Goal: Transaction & Acquisition: Purchase product/service

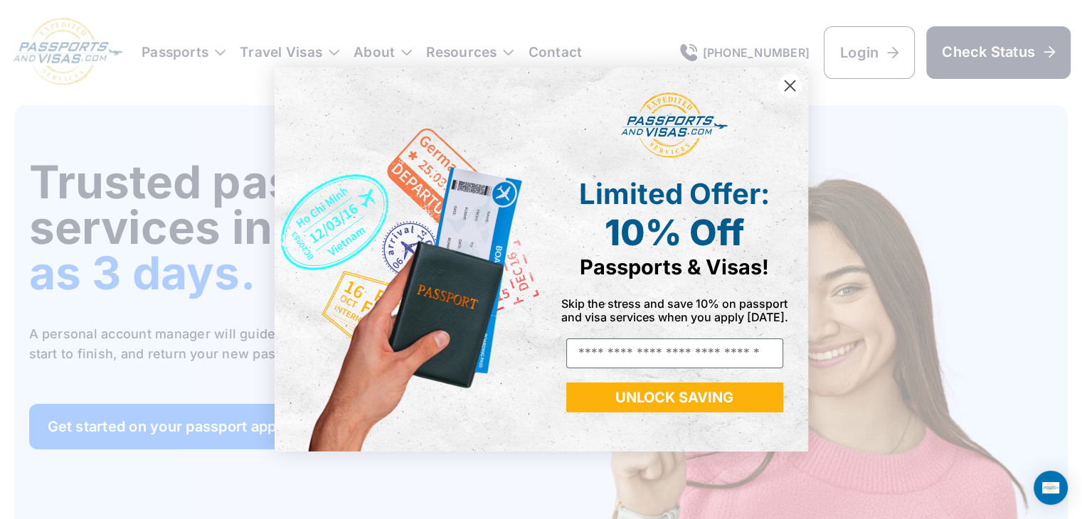
click at [795, 88] on circle "Close dialog" at bounding box center [789, 85] width 23 height 23
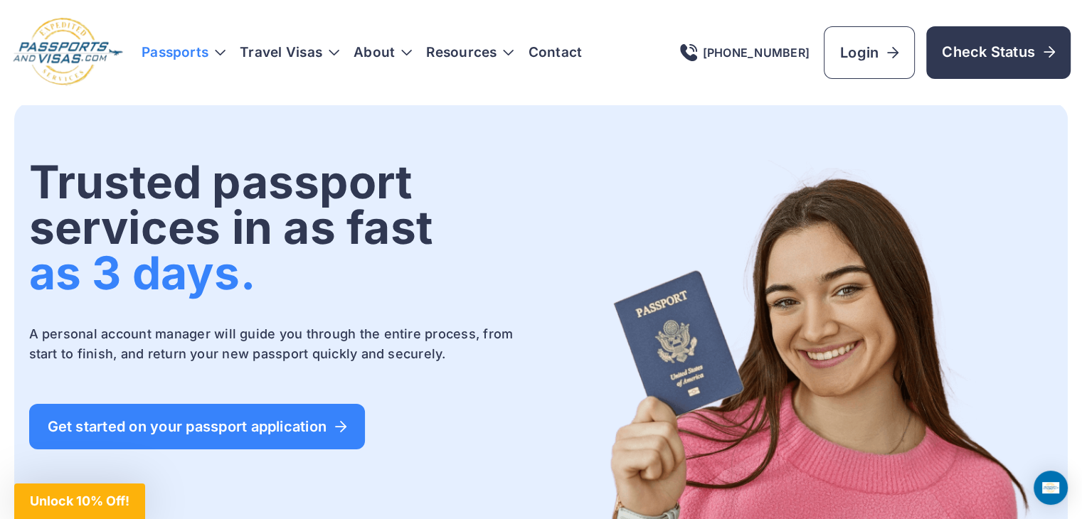
click at [201, 48] on h3 "Passports" at bounding box center [184, 53] width 84 height 14
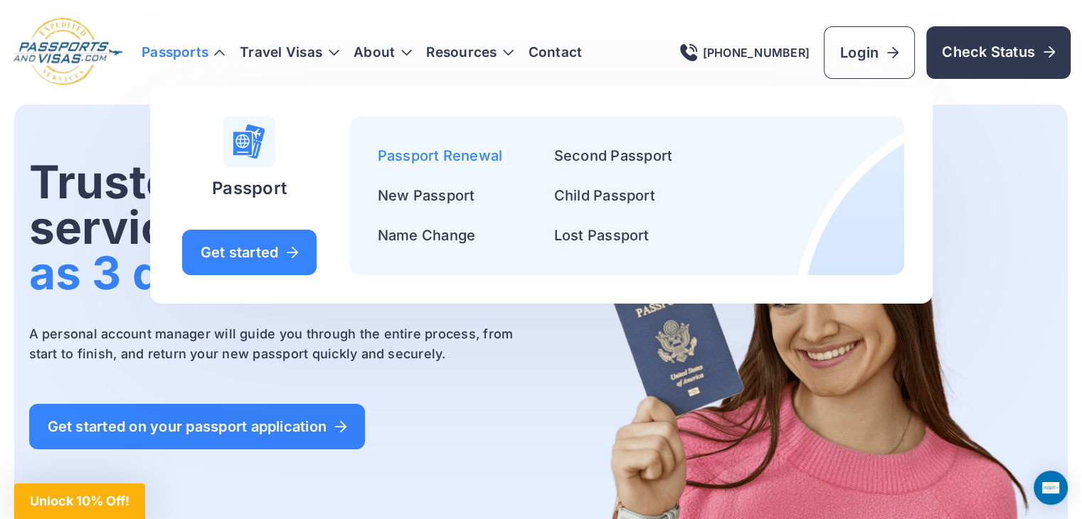
click at [429, 163] on link "Passport Renewal" at bounding box center [440, 155] width 125 height 17
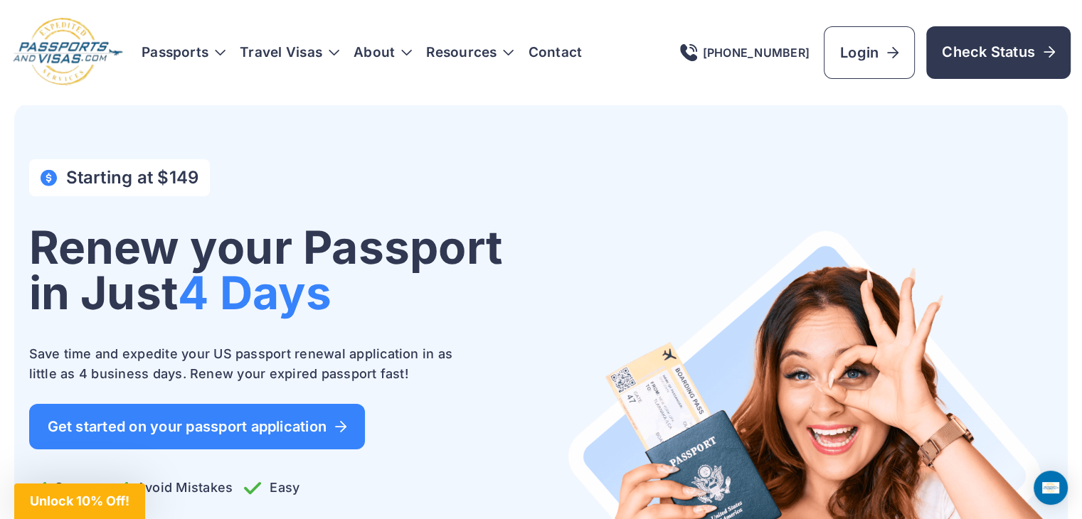
click at [228, 63] on div "Passports [GEOGRAPHIC_DATA] Get started Passport Renewal" at bounding box center [606, 52] width 929 height 53
click at [219, 49] on h3 "Passports" at bounding box center [184, 53] width 84 height 14
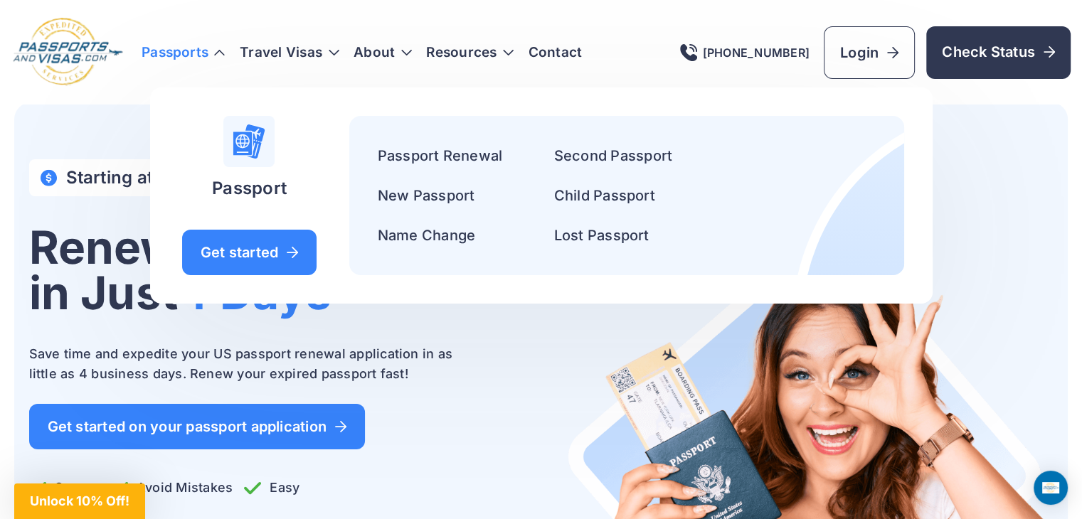
click at [137, 82] on div "Passports [GEOGRAPHIC_DATA] Get started Passport Renewal" at bounding box center [540, 52] width 1059 height 70
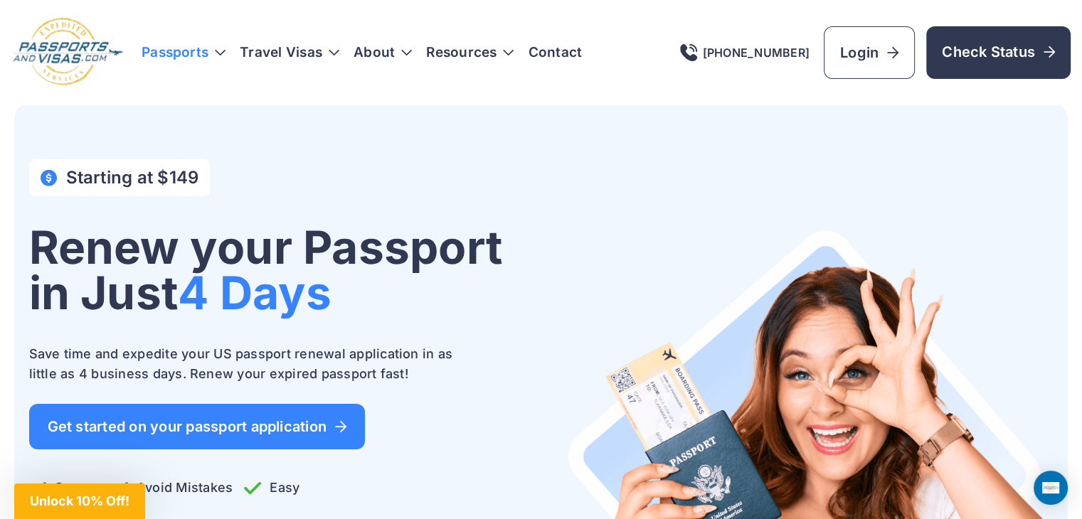
click at [216, 55] on h3 "Passports" at bounding box center [184, 53] width 84 height 14
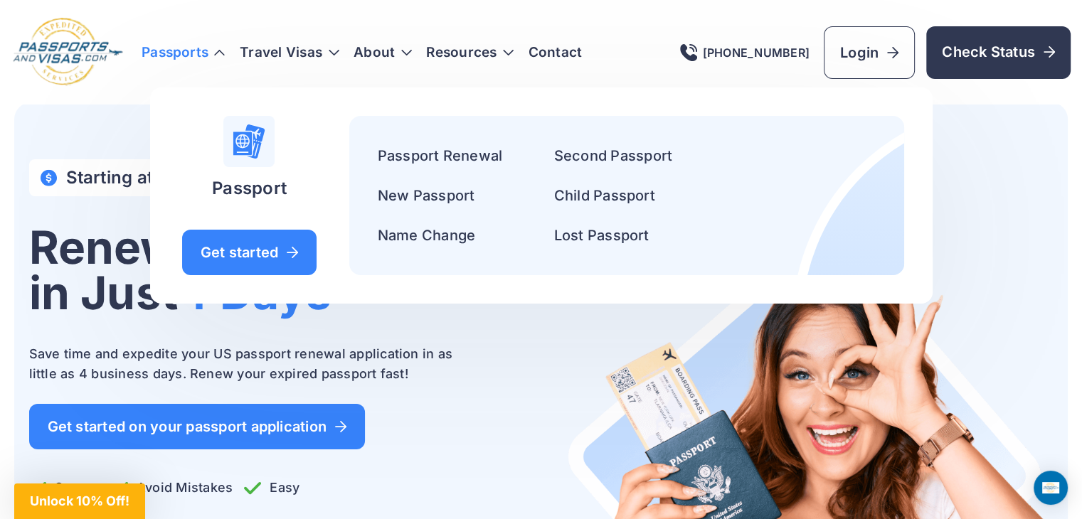
click at [216, 55] on h3 "Passports" at bounding box center [184, 53] width 84 height 14
click at [415, 200] on link "New Passport" at bounding box center [426, 195] width 97 height 17
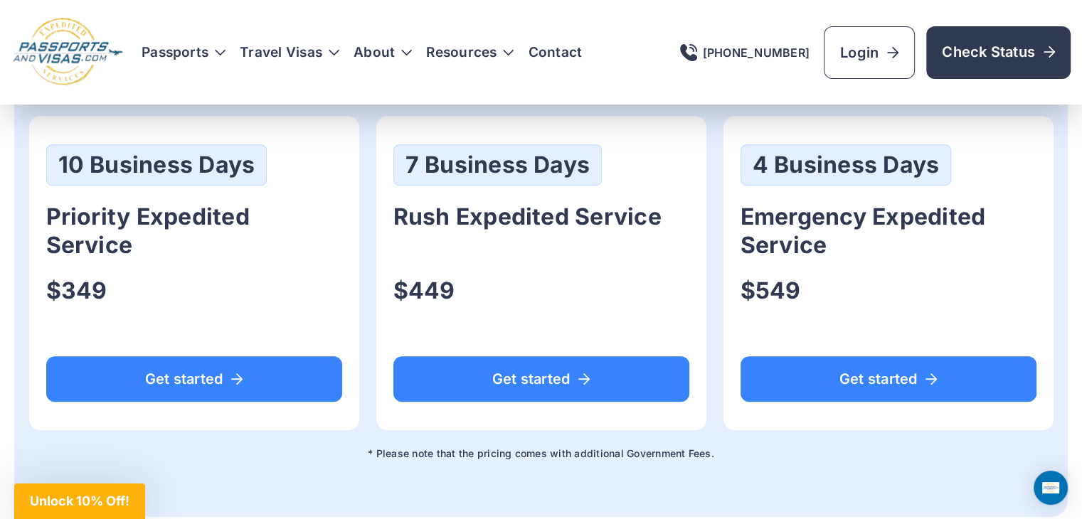
scroll to position [995, 0]
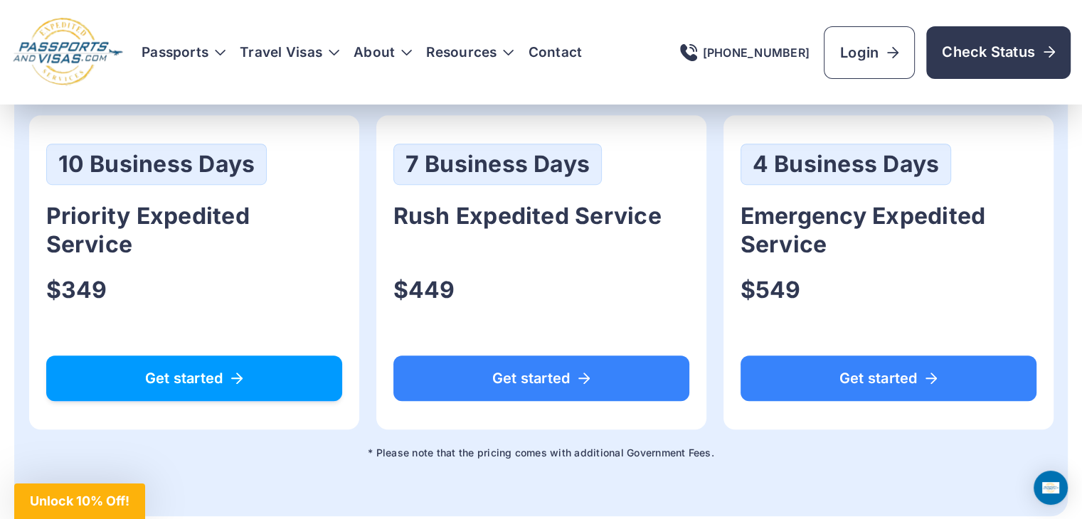
click at [260, 379] on span "Get started" at bounding box center [194, 378] width 259 height 14
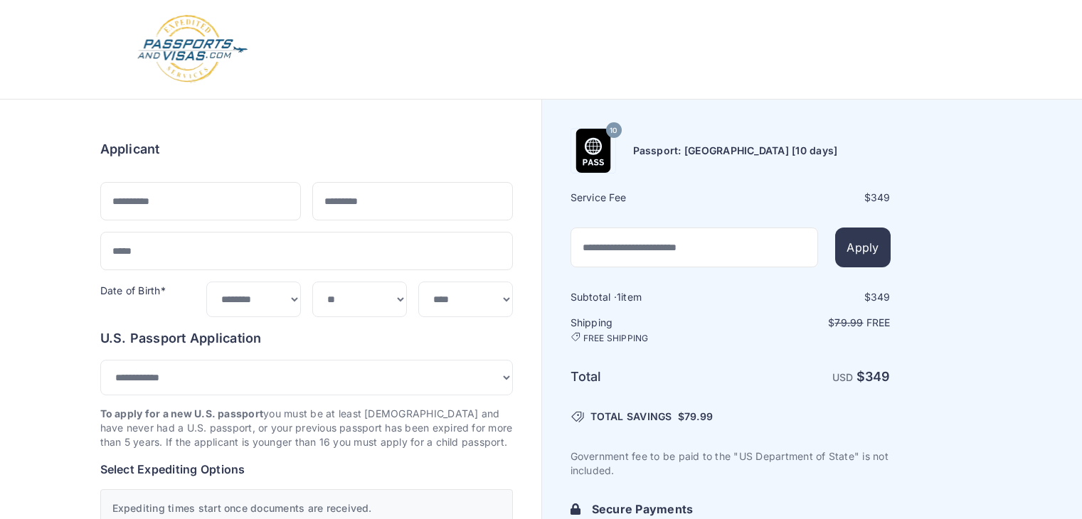
select select "***"
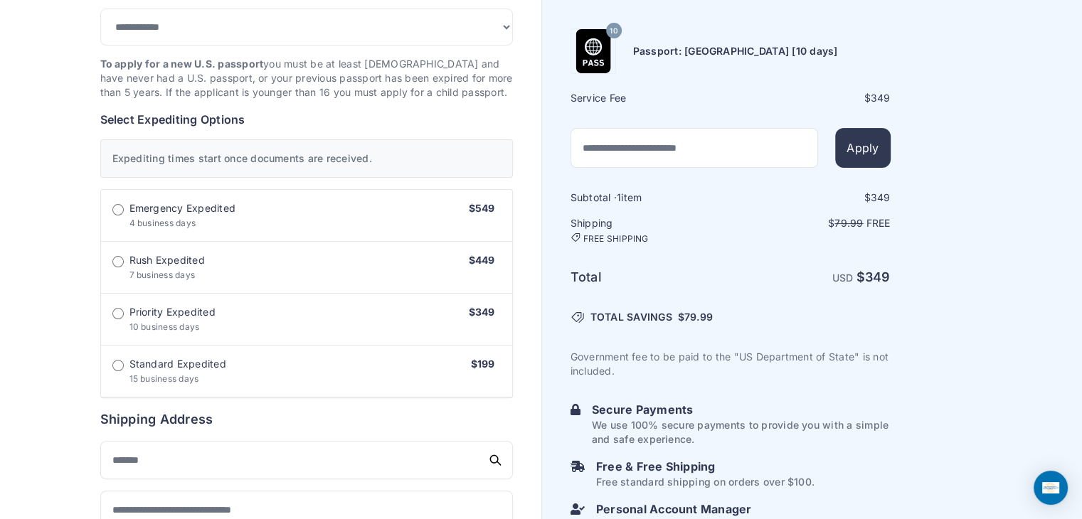
drag, startPoint x: 783, startPoint y: 302, endPoint x: 824, endPoint y: 302, distance: 41.3
click at [824, 302] on div "Subtotal · 1 item $ 349 Shipping FREE SHIPPING $ 79.99 Free Total USD $ 349 $" at bounding box center [731, 369] width 320 height 356
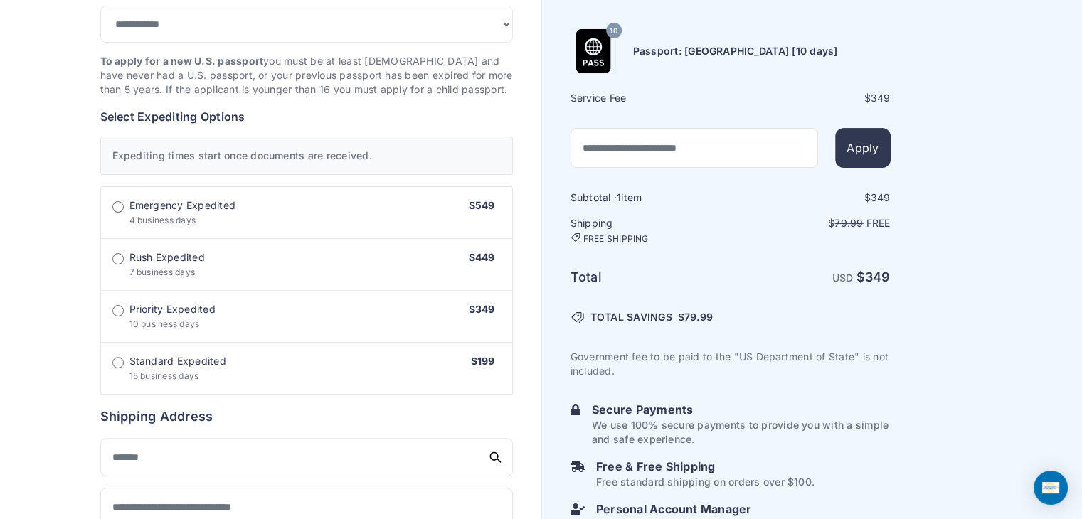
drag, startPoint x: 646, startPoint y: 228, endPoint x: 701, endPoint y: 231, distance: 54.8
click at [701, 231] on h6 "Shipping FREE SHIPPING" at bounding box center [650, 230] width 159 height 28
click at [536, 166] on div "Order summary $ 349 10 349 1 349 79.99 Free $" at bounding box center [307, 375] width 470 height 1262
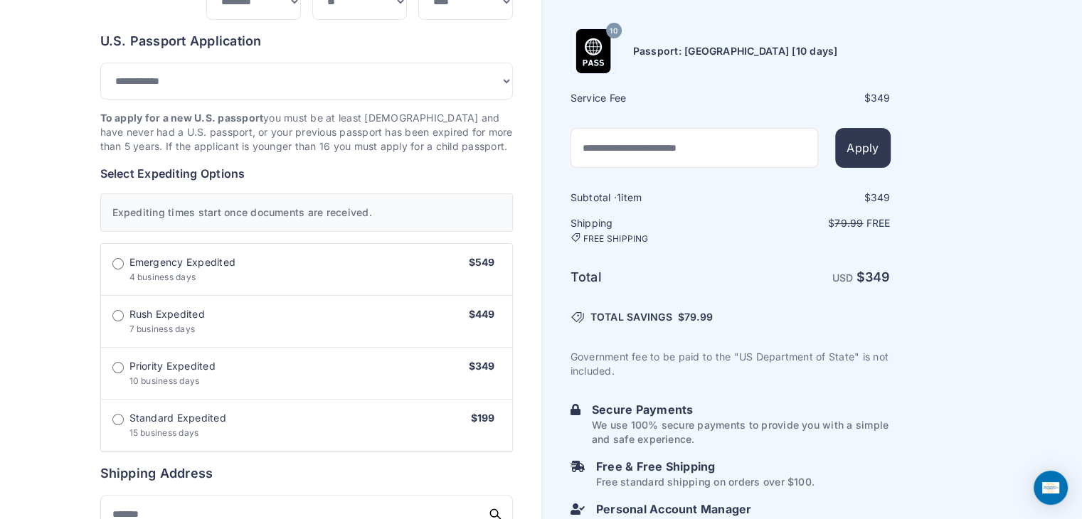
scroll to position [299, 0]
click at [293, 316] on label "Rush Expedited 7 business days $449" at bounding box center [306, 322] width 411 height 52
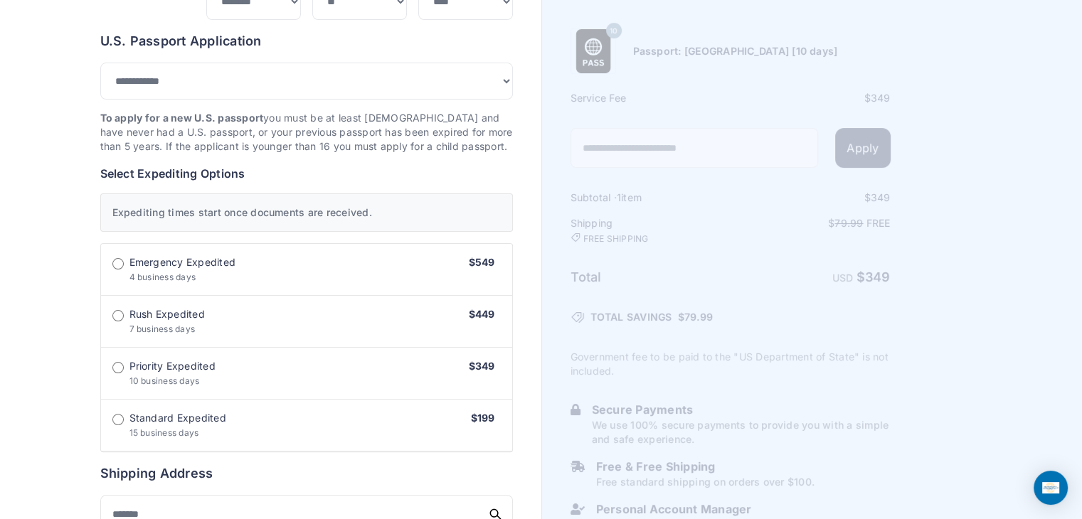
click at [298, 287] on label "Emergency Expedited 4 business days $549" at bounding box center [306, 270] width 411 height 52
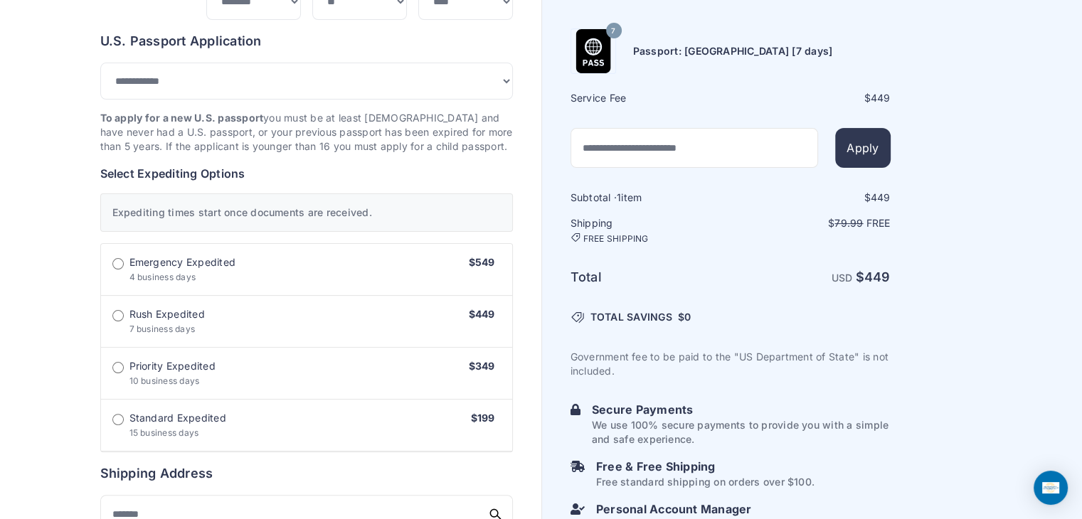
click at [282, 319] on label "Rush Expedited 7 business days $449" at bounding box center [306, 322] width 411 height 52
click at [298, 356] on label "Priority Expedited 10 business days $349" at bounding box center [306, 374] width 411 height 52
click at [293, 413] on label "Standard Expedited 15 business days $199" at bounding box center [306, 426] width 411 height 52
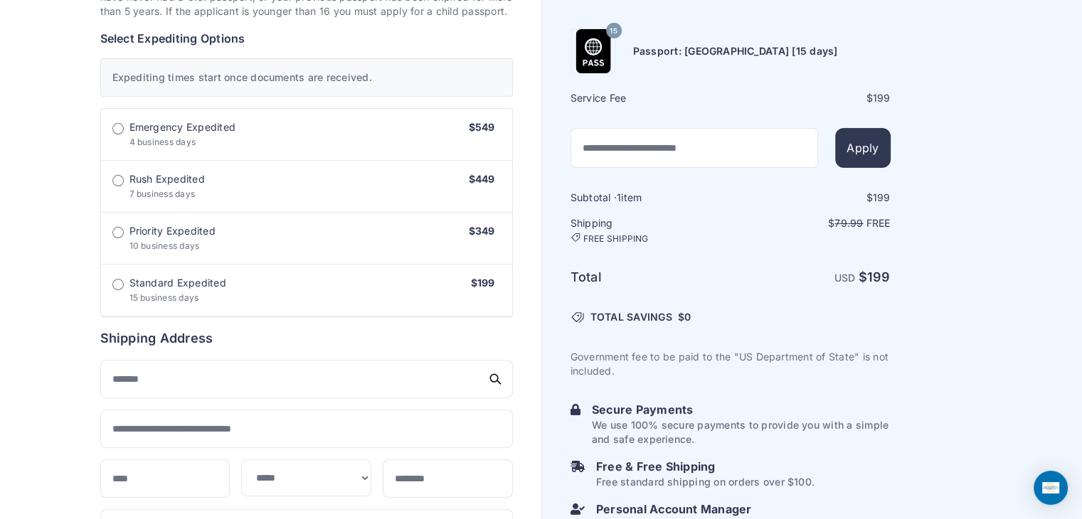
scroll to position [435, 0]
click at [205, 374] on input "text" at bounding box center [306, 378] width 413 height 38
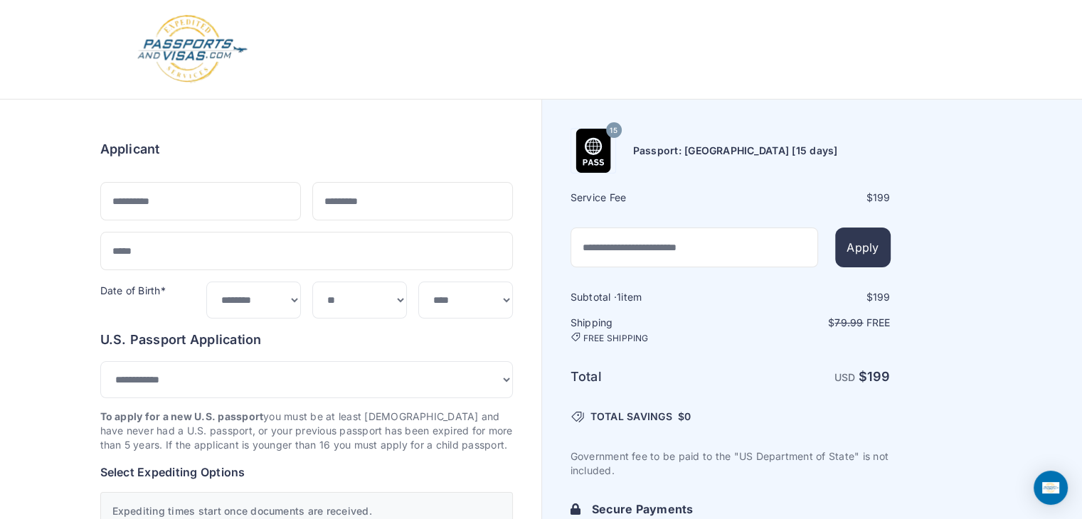
scroll to position [0, 0]
click at [164, 50] on img at bounding box center [192, 49] width 113 height 70
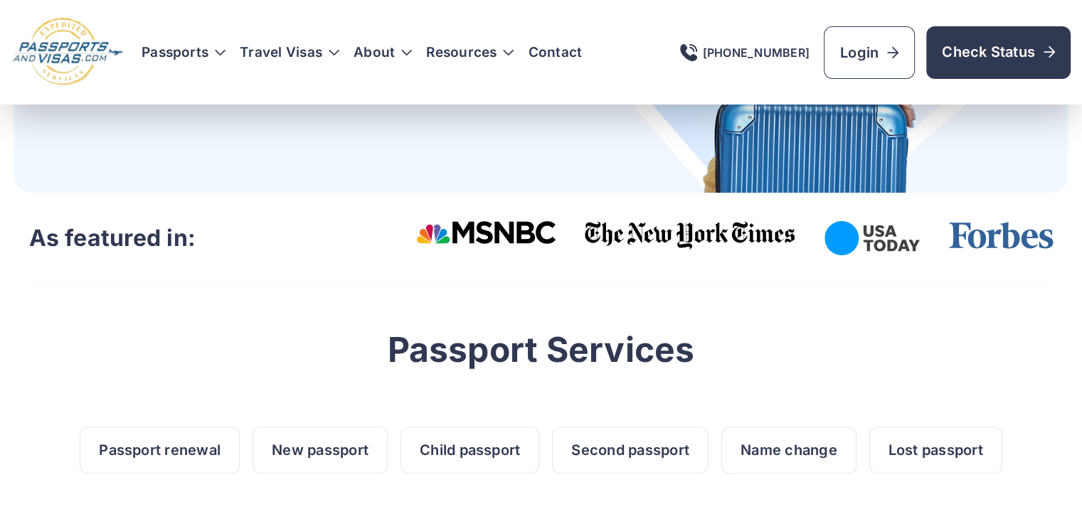
scroll to position [412, 0]
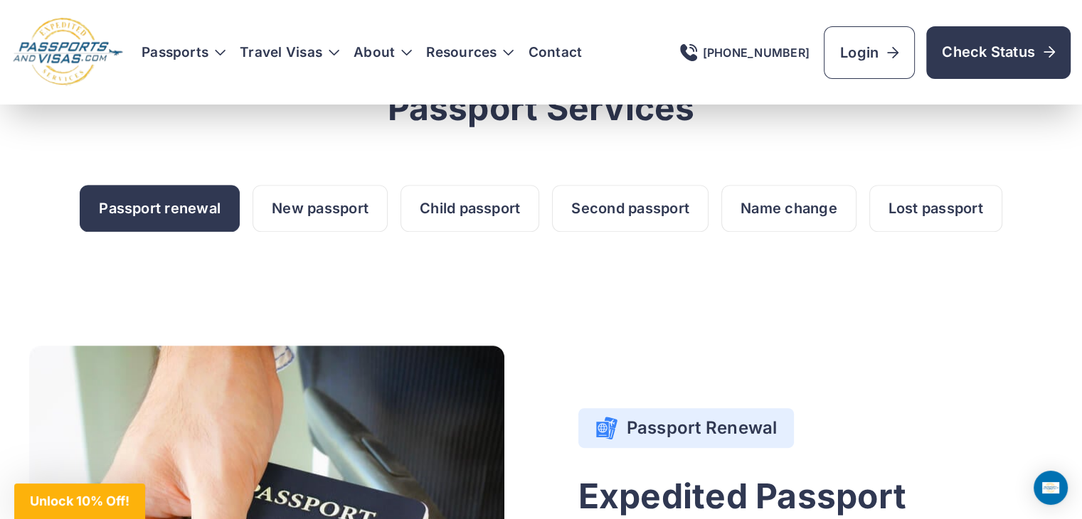
click at [182, 203] on link "Passport renewal" at bounding box center [160, 208] width 160 height 47
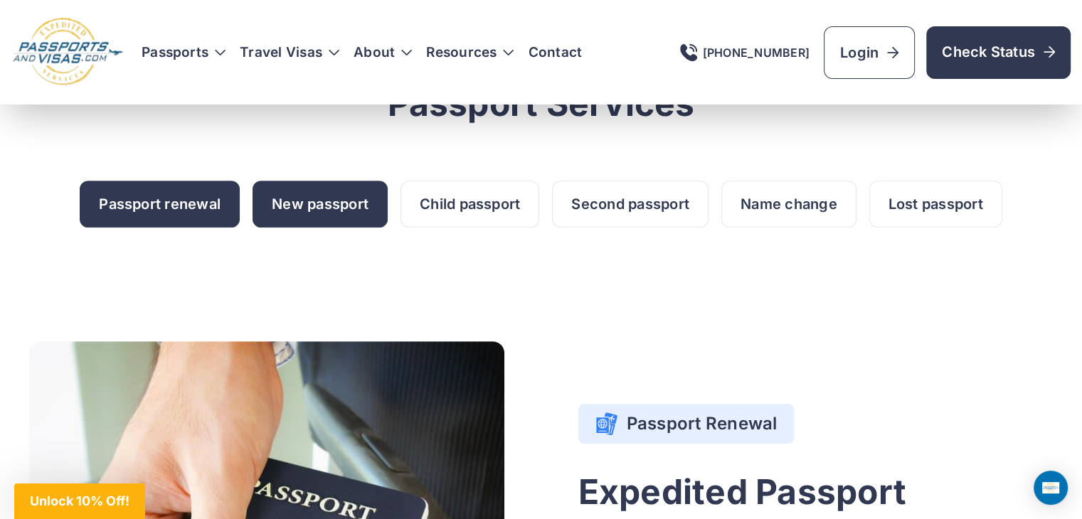
click at [283, 184] on link "New passport" at bounding box center [320, 204] width 135 height 47
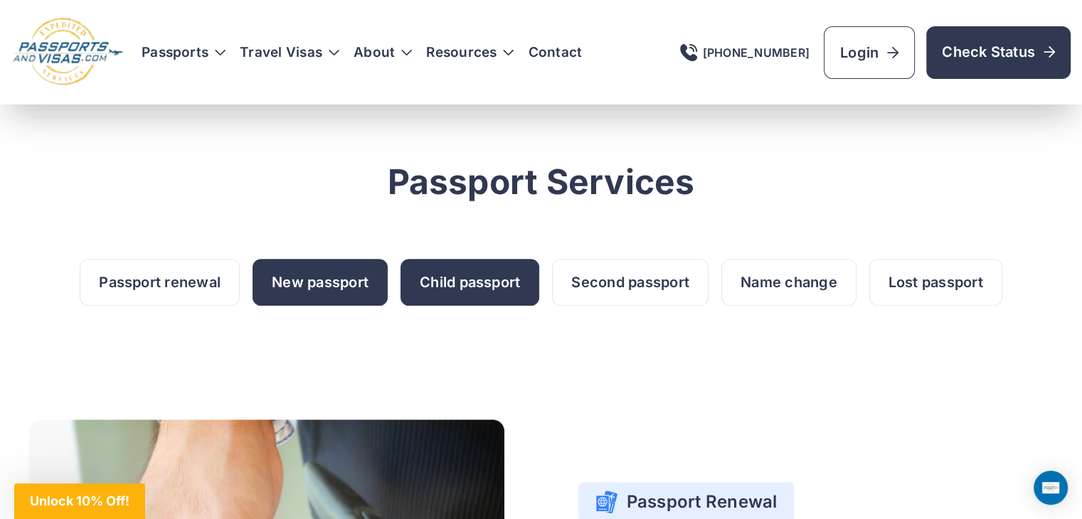
click at [428, 265] on link "Child passport" at bounding box center [470, 282] width 139 height 47
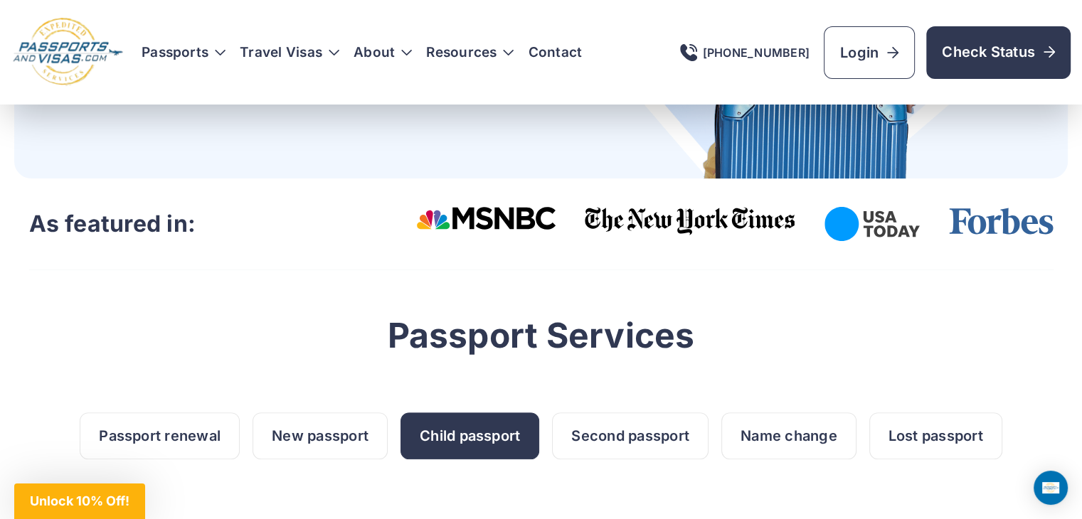
scroll to position [404, 0]
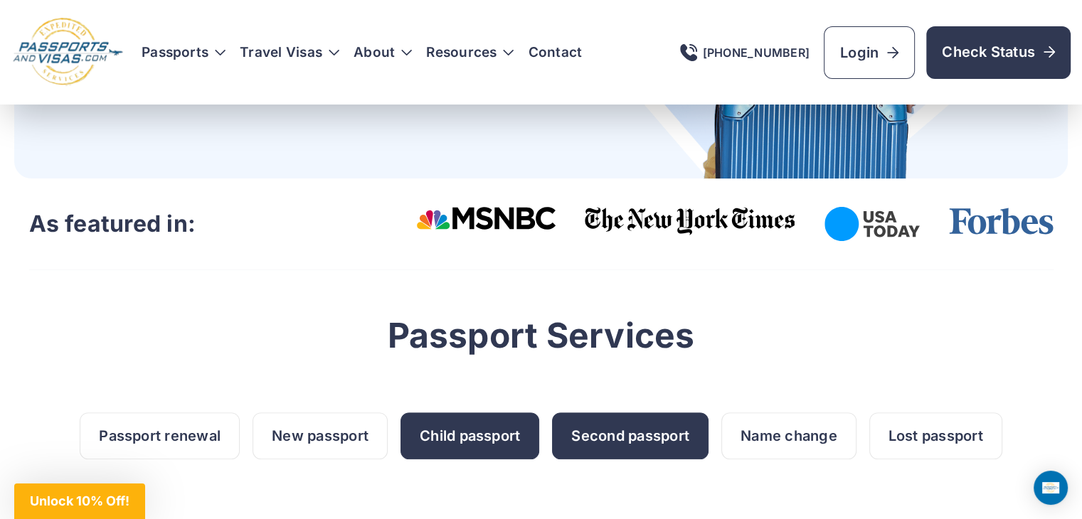
click at [583, 416] on link "Second passport" at bounding box center [630, 436] width 157 height 47
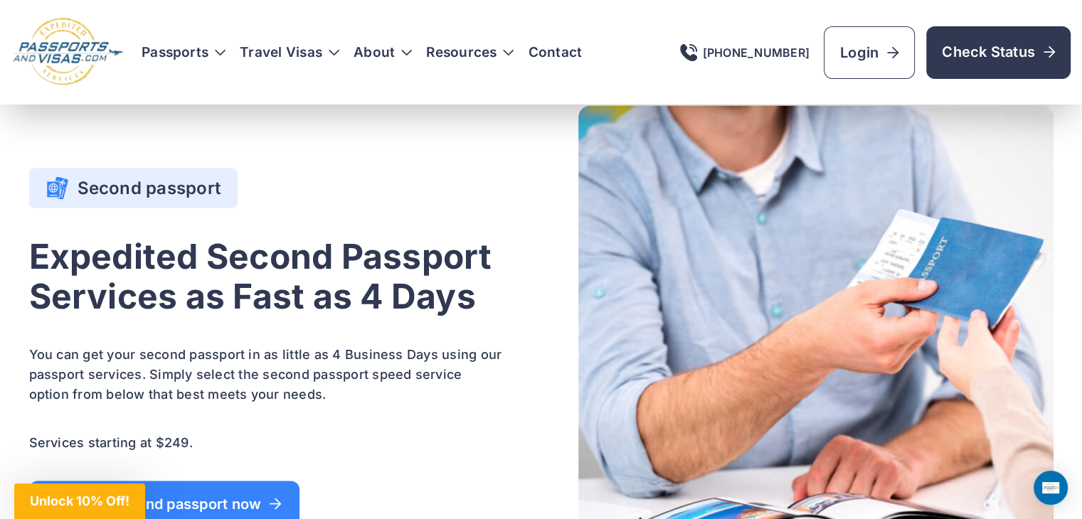
scroll to position [2666, 0]
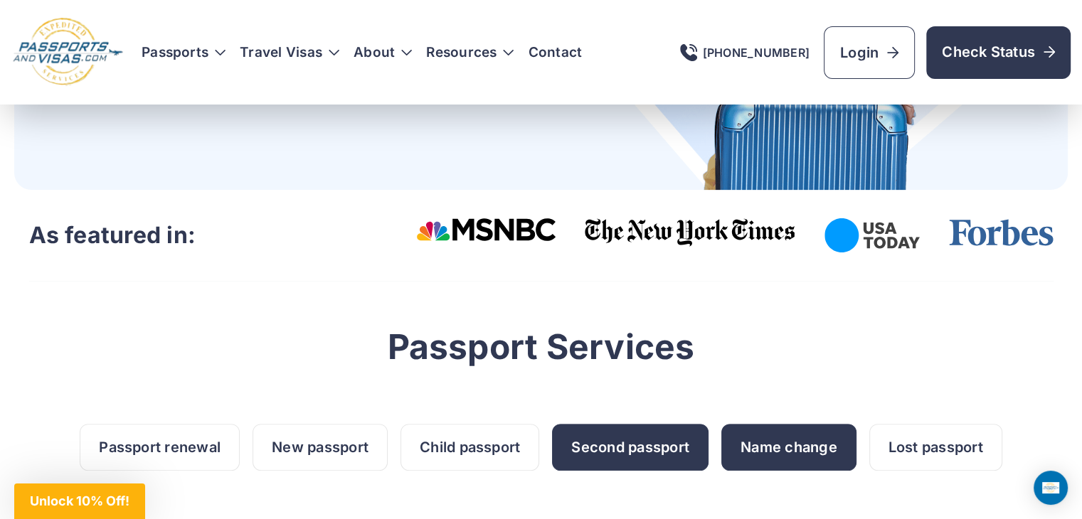
click at [765, 433] on link "Name change" at bounding box center [788, 447] width 135 height 47
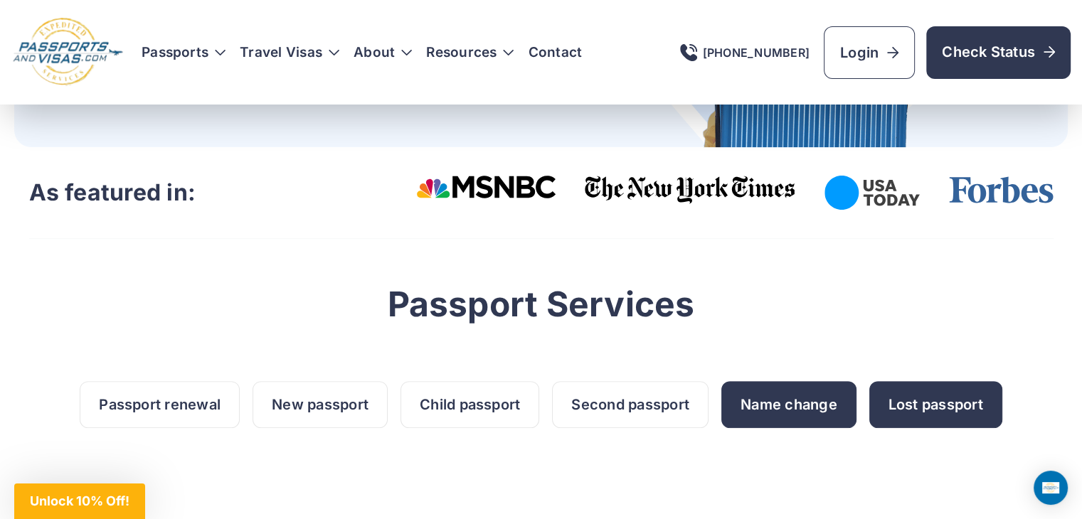
click at [900, 402] on link "Lost passport" at bounding box center [935, 404] width 133 height 47
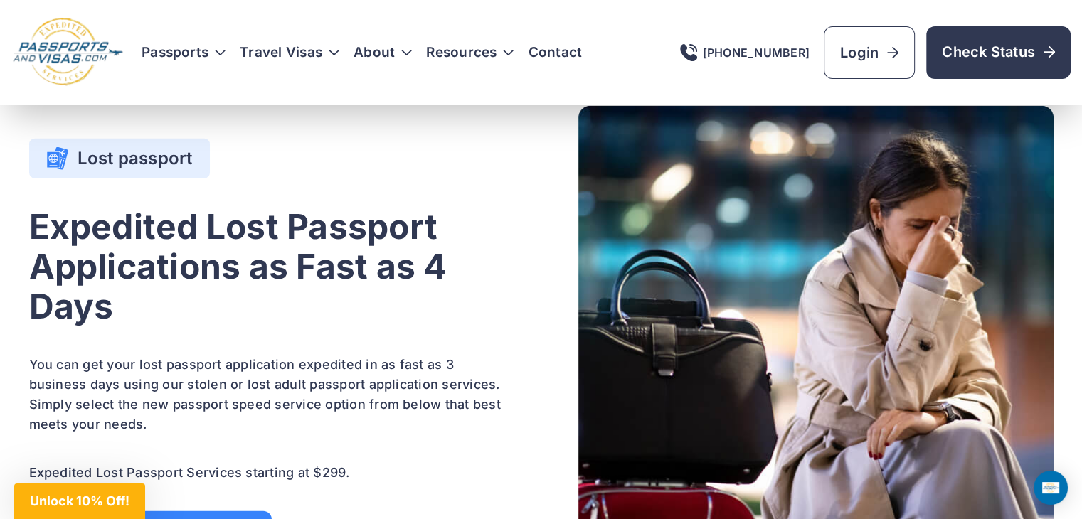
scroll to position [3861, 0]
